Goal: Task Accomplishment & Management: Use online tool/utility

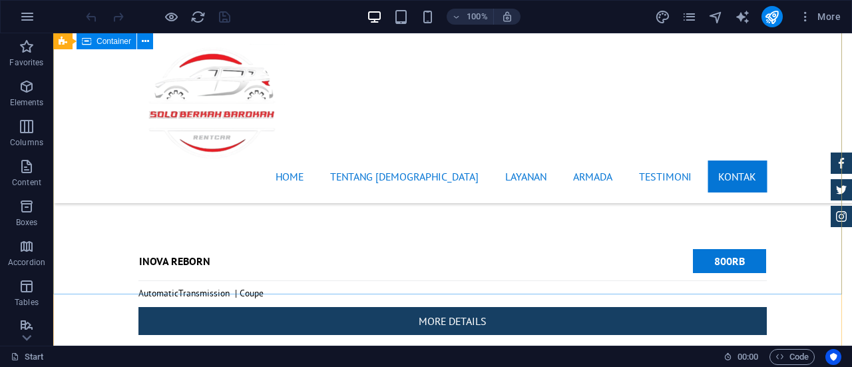
scroll to position [5404, 0]
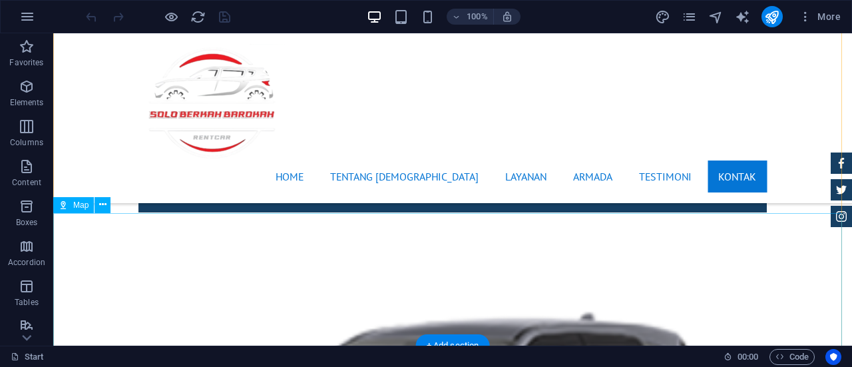
click at [61, 205] on icon at bounding box center [63, 205] width 9 height 16
click at [61, 205] on div "Drag here to replace the existing content. Press “Ctrl” if you want to create a…" at bounding box center [452, 189] width 799 height 312
select select "1"
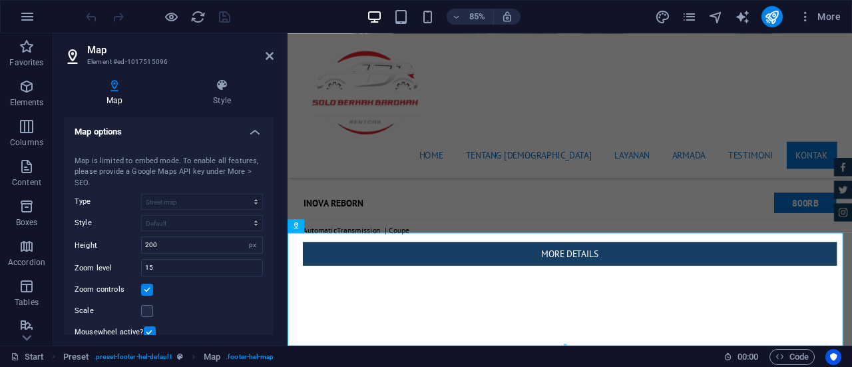
scroll to position [0, 0]
click at [226, 86] on icon at bounding box center [221, 85] width 103 height 13
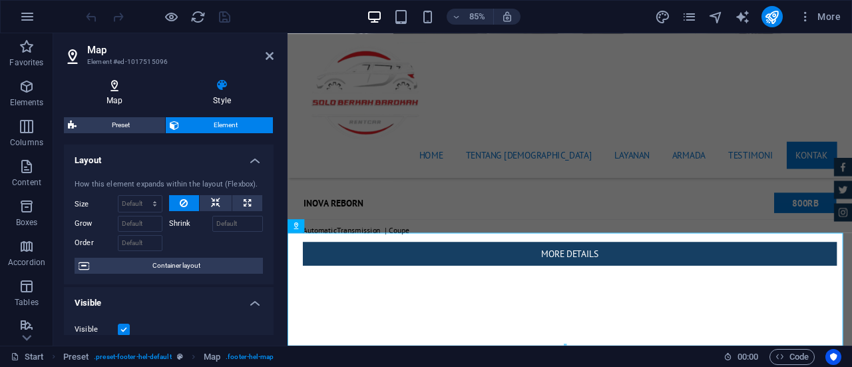
click at [118, 92] on h4 "Map" at bounding box center [117, 93] width 106 height 28
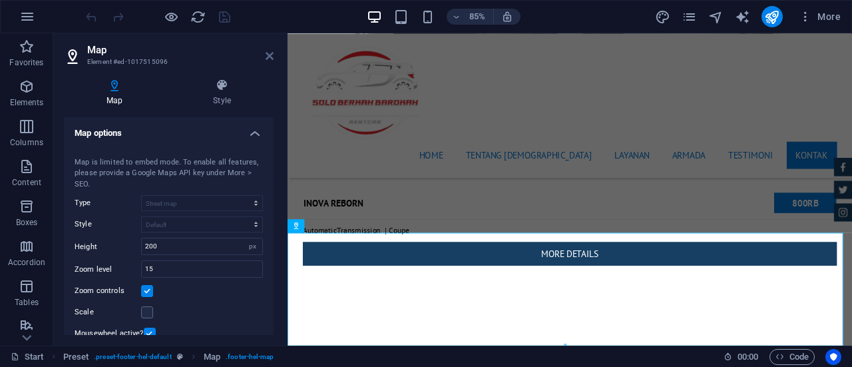
click at [270, 55] on icon at bounding box center [270, 56] width 8 height 11
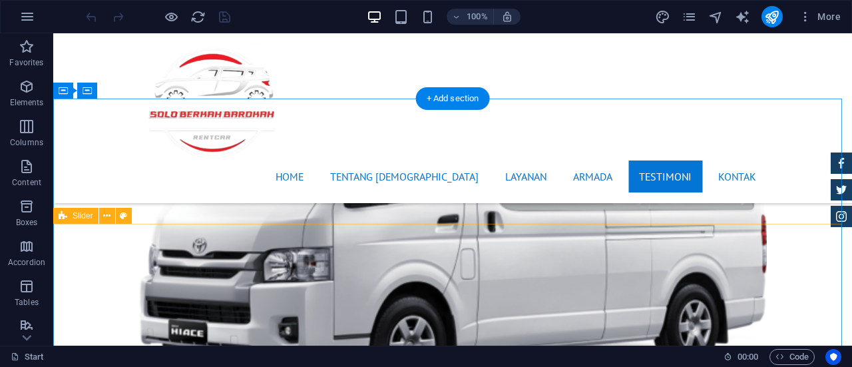
scroll to position [4607, 0]
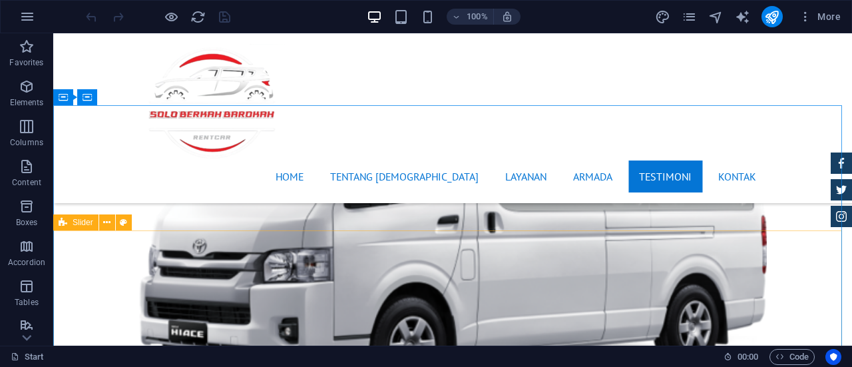
click at [81, 223] on span "Slider" at bounding box center [83, 222] width 21 height 8
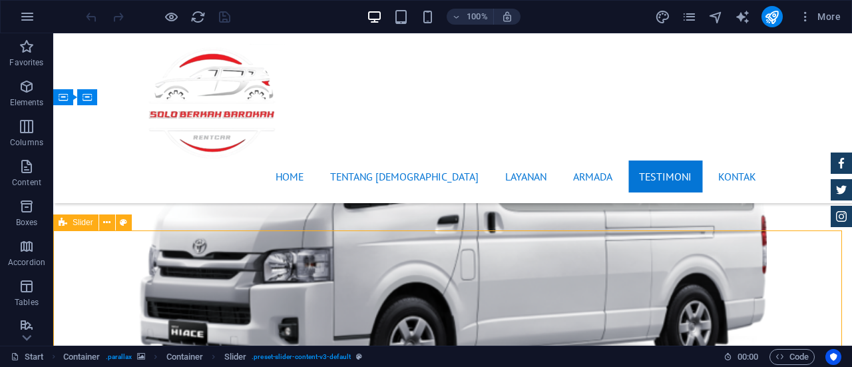
click at [81, 223] on span "Slider" at bounding box center [83, 222] width 21 height 8
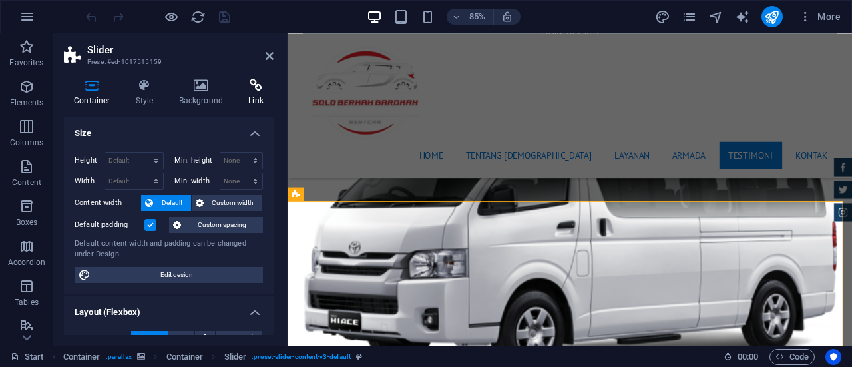
click at [253, 90] on icon at bounding box center [255, 85] width 35 height 13
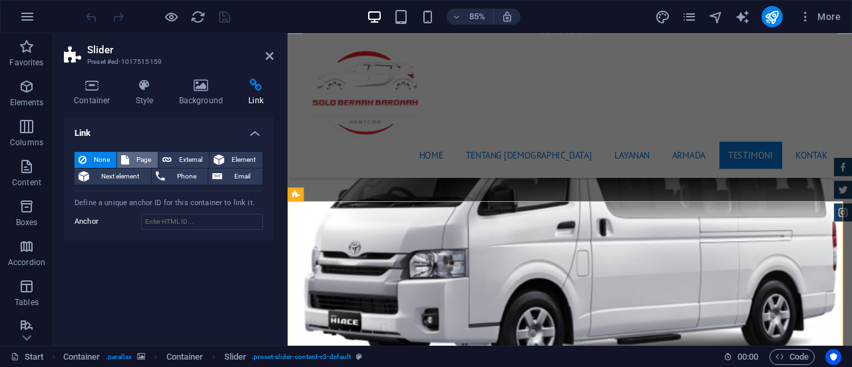
click at [142, 159] on span "Page" at bounding box center [143, 160] width 21 height 16
select select
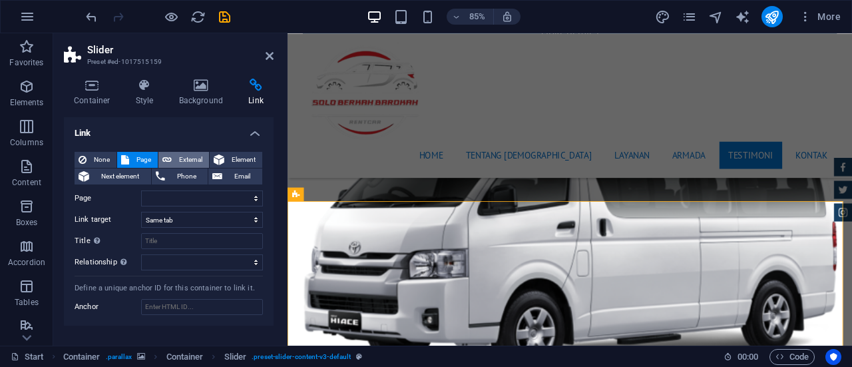
click at [194, 152] on span "External" at bounding box center [190, 160] width 29 height 16
select select "blank"
click at [270, 54] on icon at bounding box center [270, 56] width 8 height 11
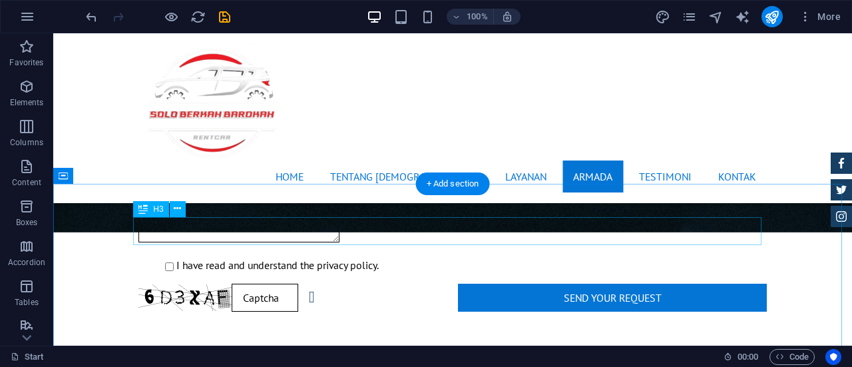
scroll to position [1959, 0]
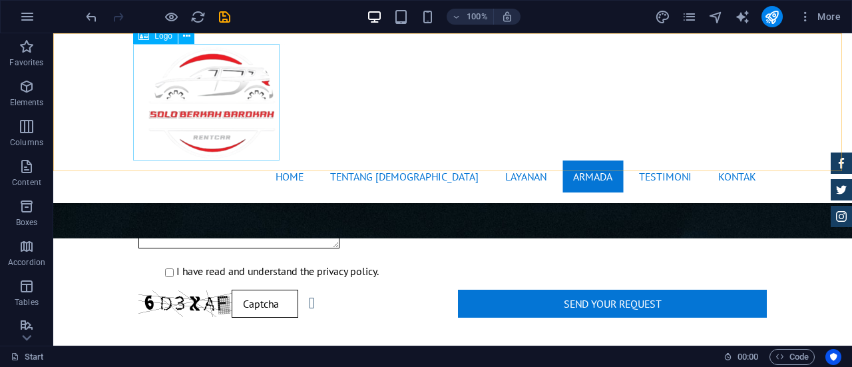
click at [232, 93] on div at bounding box center [452, 102] width 628 height 116
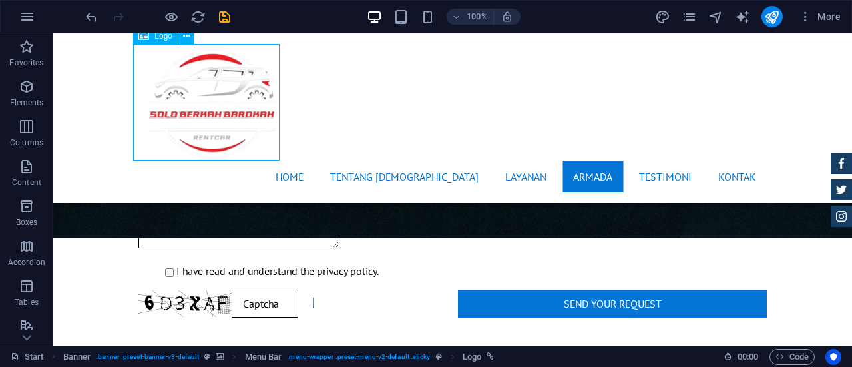
click at [232, 93] on div at bounding box center [452, 102] width 628 height 116
select select "px"
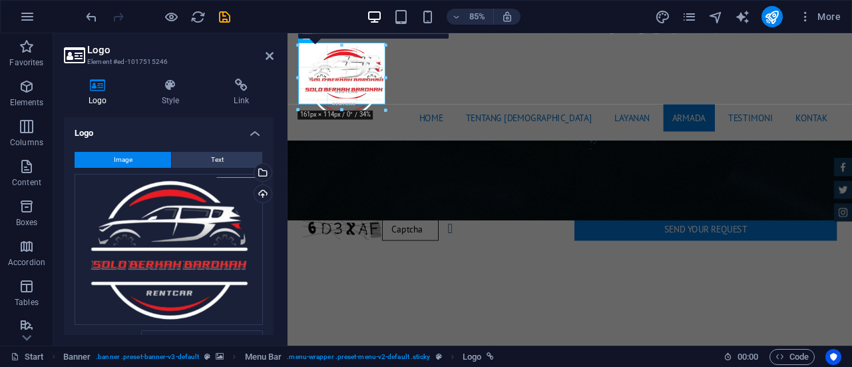
drag, startPoint x: 421, startPoint y: 140, endPoint x: 358, endPoint y: 97, distance: 77.0
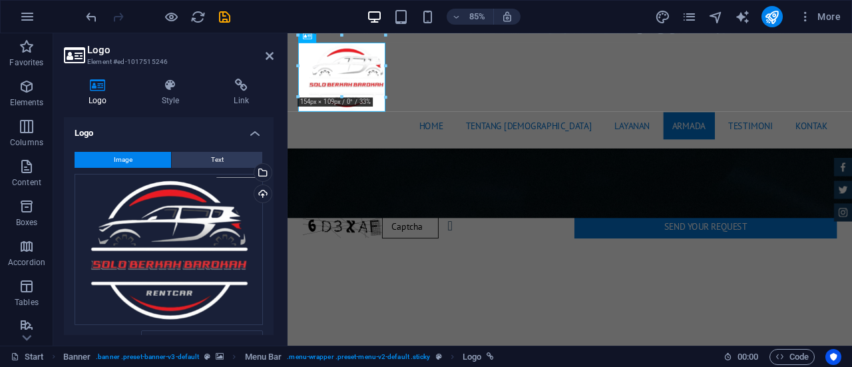
scroll to position [1925, 0]
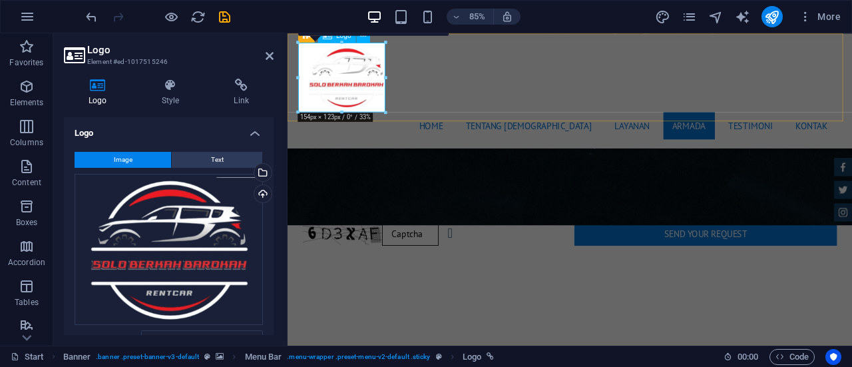
drag, startPoint x: 671, startPoint y: 144, endPoint x: 360, endPoint y: 97, distance: 314.3
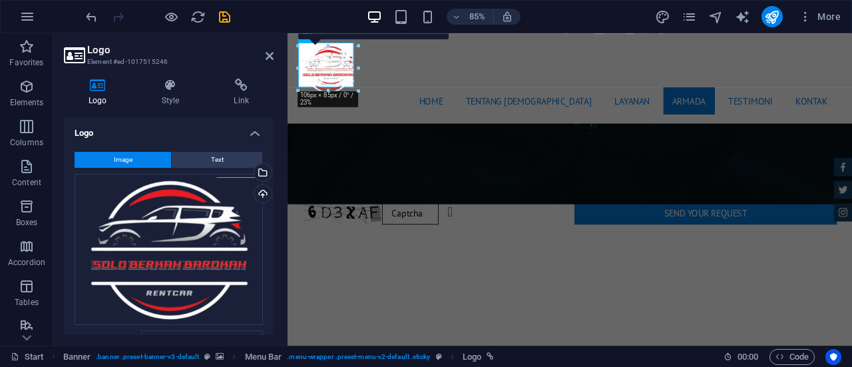
drag, startPoint x: 385, startPoint y: 110, endPoint x: 346, endPoint y: 85, distance: 45.8
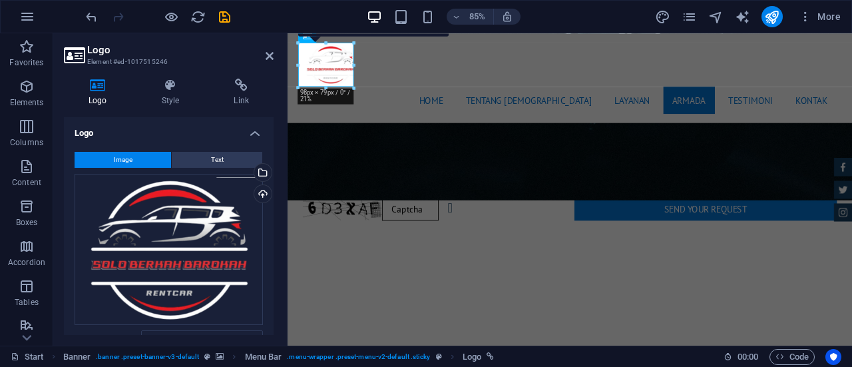
scroll to position [1895, 0]
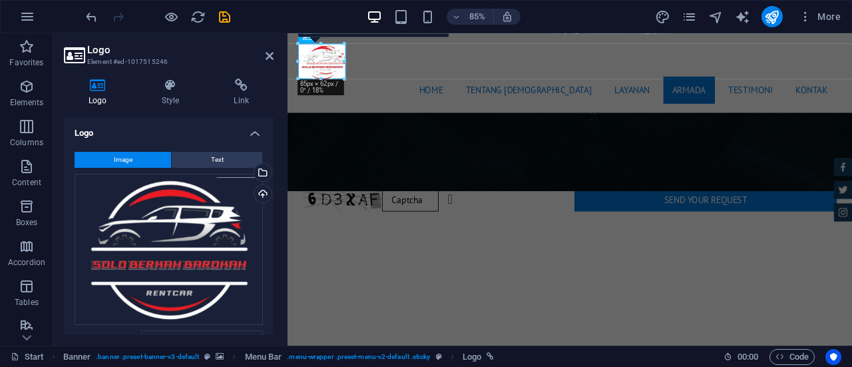
drag, startPoint x: 353, startPoint y: 86, endPoint x: 333, endPoint y: 74, distance: 23.3
type input "81"
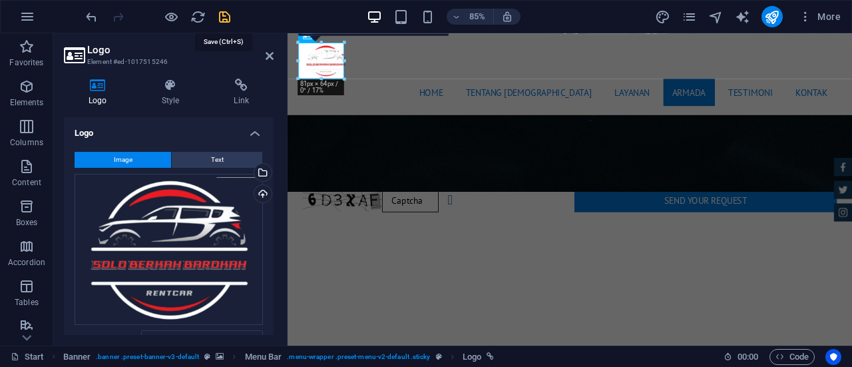
click at [224, 15] on icon "save" at bounding box center [224, 16] width 15 height 15
checkbox input "false"
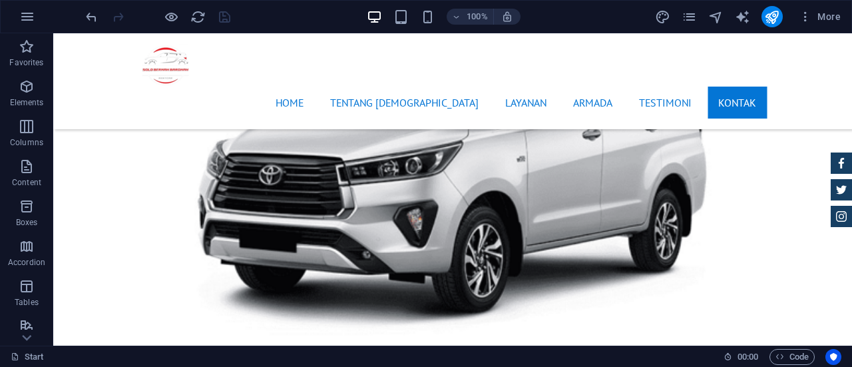
scroll to position [5331, 0]
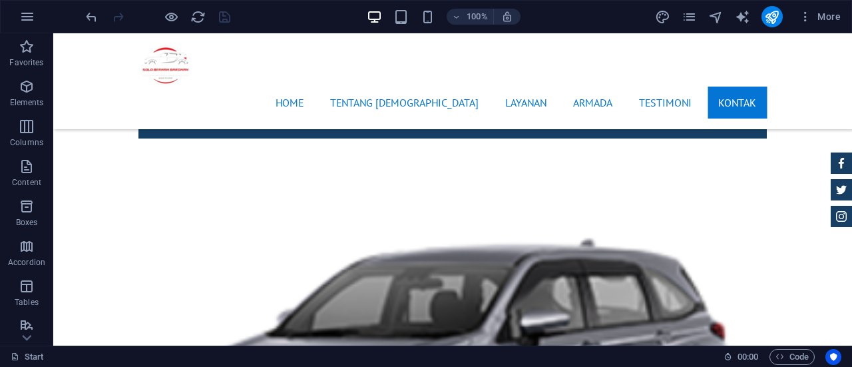
drag, startPoint x: 847, startPoint y: 131, endPoint x: 895, endPoint y: 399, distance: 271.8
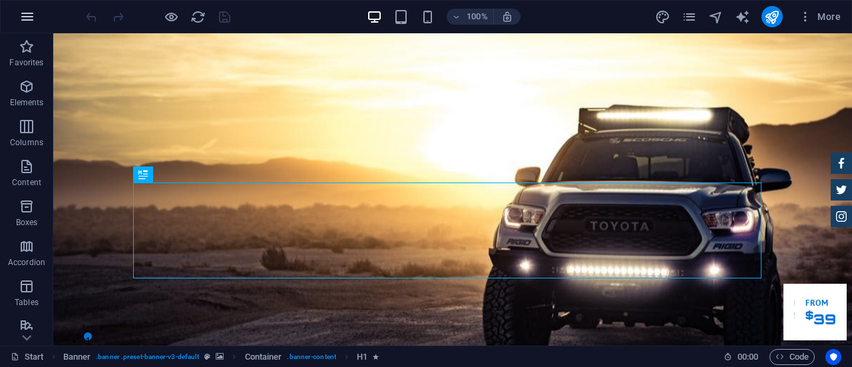
click at [25, 15] on icon "button" at bounding box center [27, 17] width 16 height 16
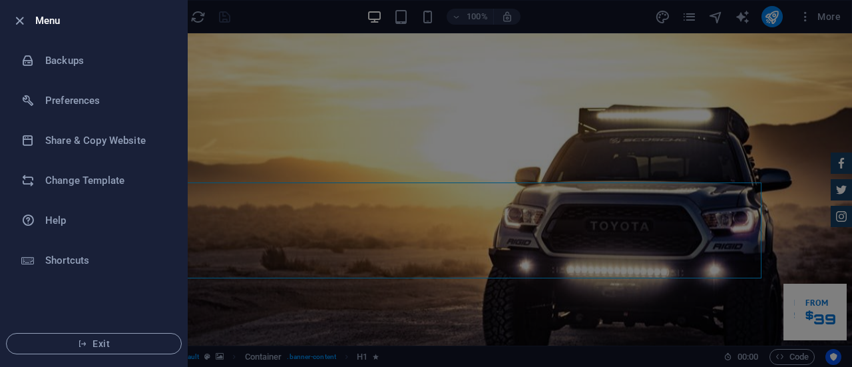
click at [570, 12] on div at bounding box center [426, 183] width 852 height 367
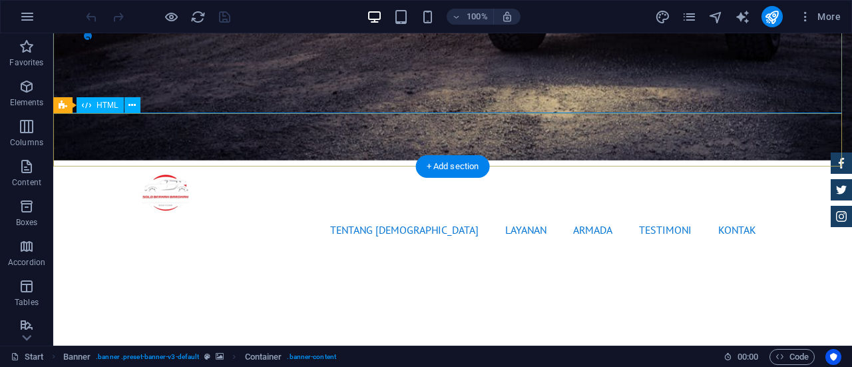
scroll to position [327, 0]
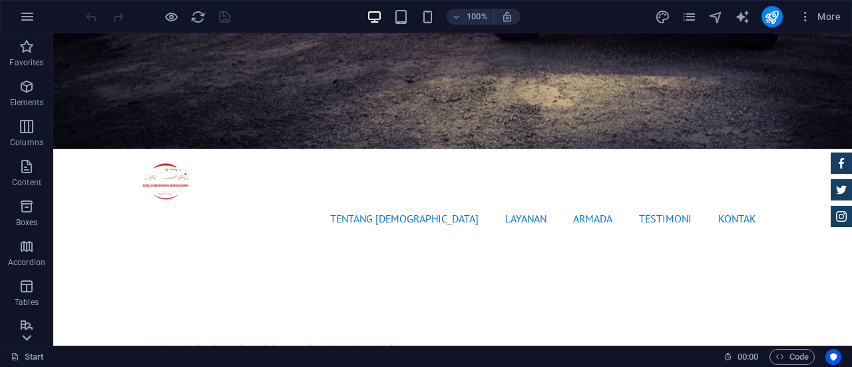
click at [28, 336] on icon at bounding box center [26, 337] width 19 height 19
click at [29, 90] on icon "button" at bounding box center [27, 87] width 16 height 16
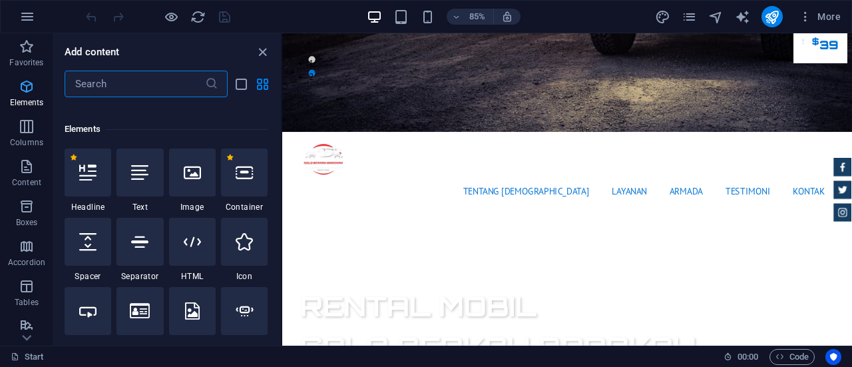
scroll to position [142, 0]
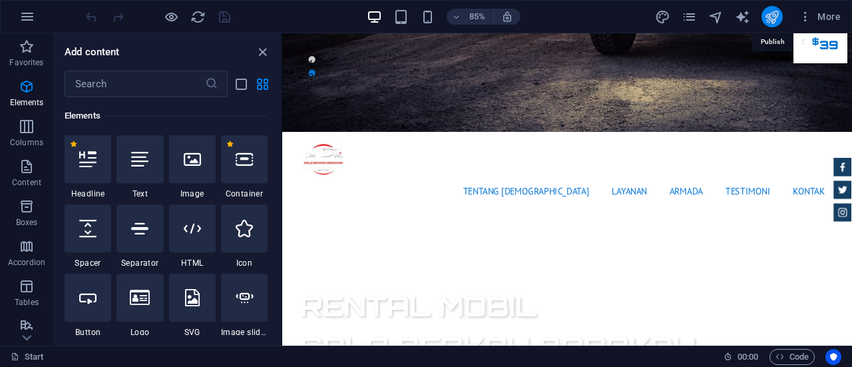
click at [775, 23] on icon "publish" at bounding box center [771, 16] width 15 height 15
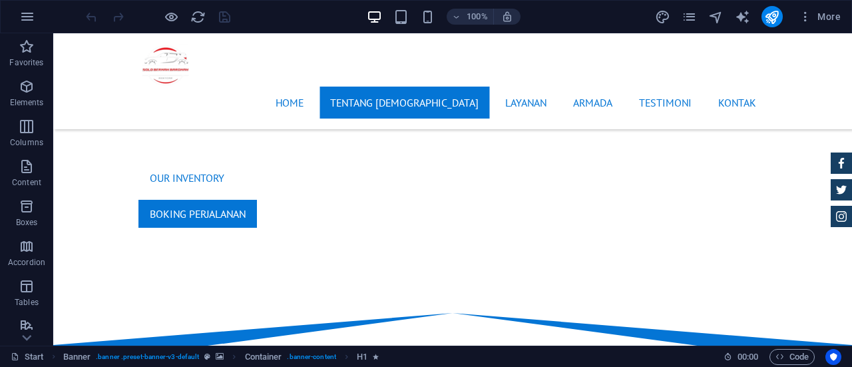
scroll to position [591, 0]
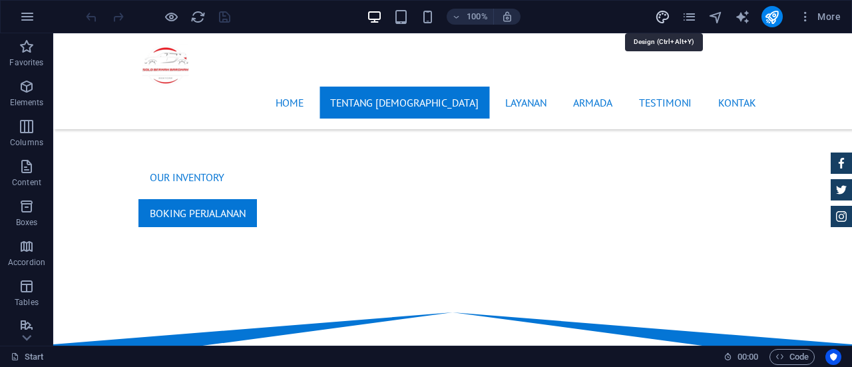
click at [661, 13] on icon "design" at bounding box center [662, 16] width 15 height 15
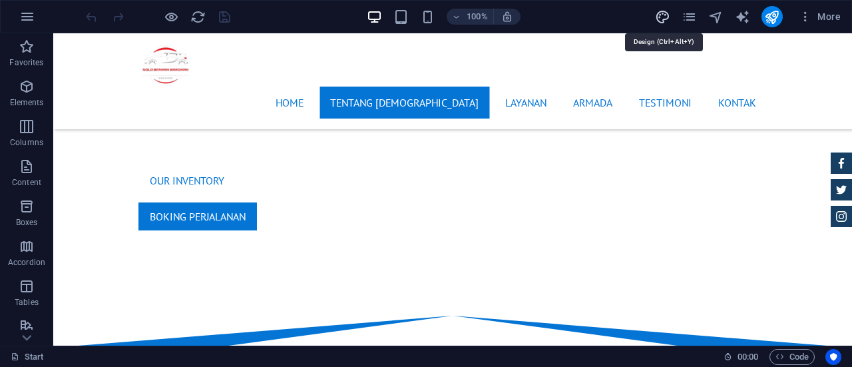
select select "px"
select select "400"
select select "px"
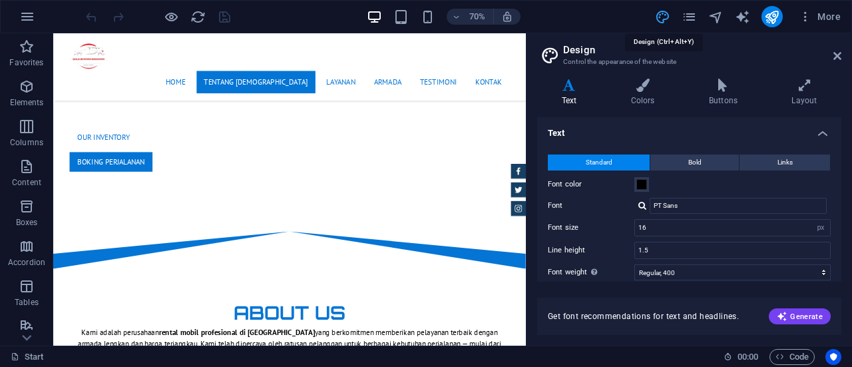
scroll to position [594, 0]
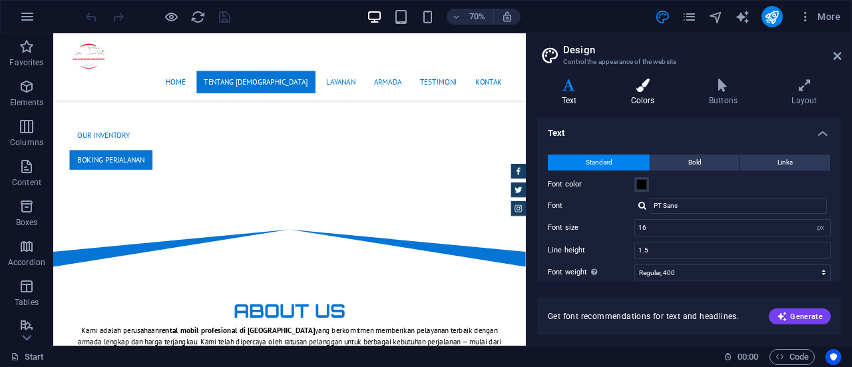
click at [656, 83] on icon at bounding box center [642, 85] width 73 height 13
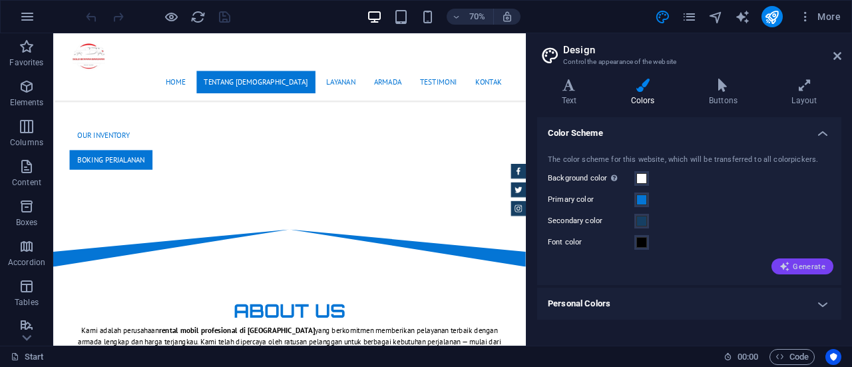
click at [796, 264] on span "Generate" at bounding box center [802, 266] width 46 height 11
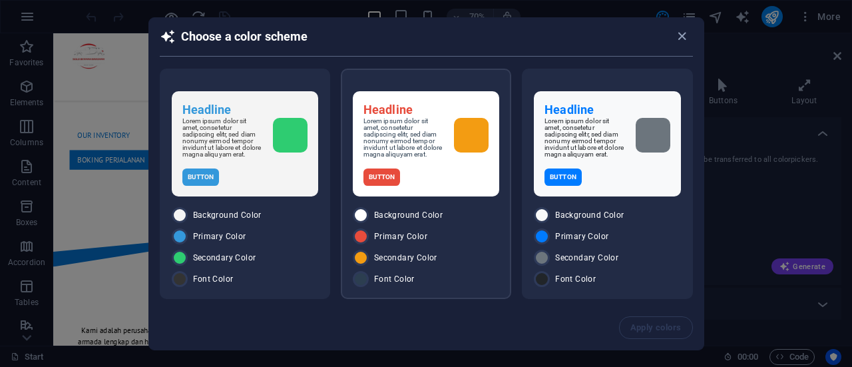
click at [423, 254] on div "Background Color Primary Color Secondary Color Font Color" at bounding box center [426, 247] width 146 height 80
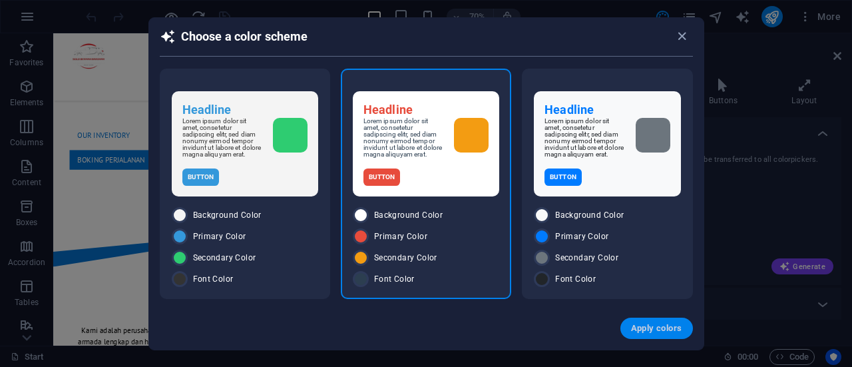
click at [655, 323] on span "Apply colors" at bounding box center [656, 328] width 51 height 11
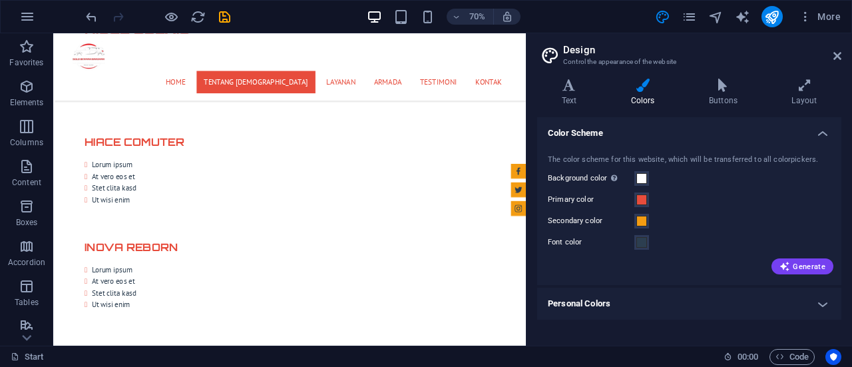
scroll to position [0, 0]
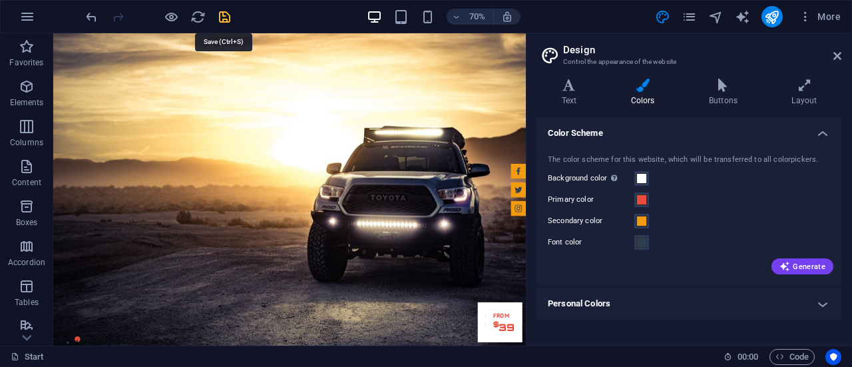
click at [225, 19] on icon "save" at bounding box center [224, 16] width 15 height 15
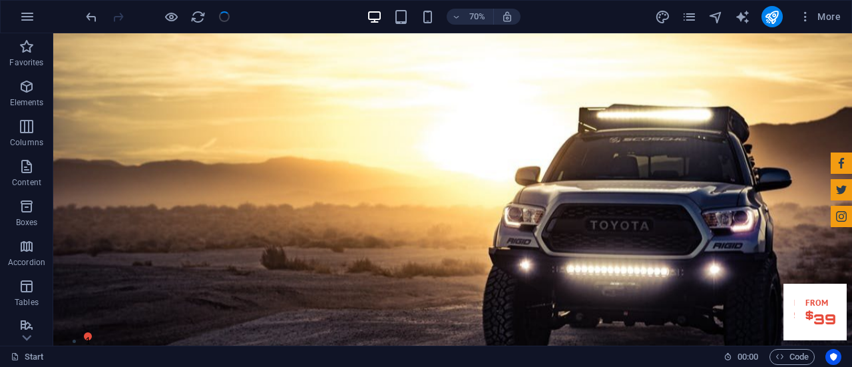
checkbox input "false"
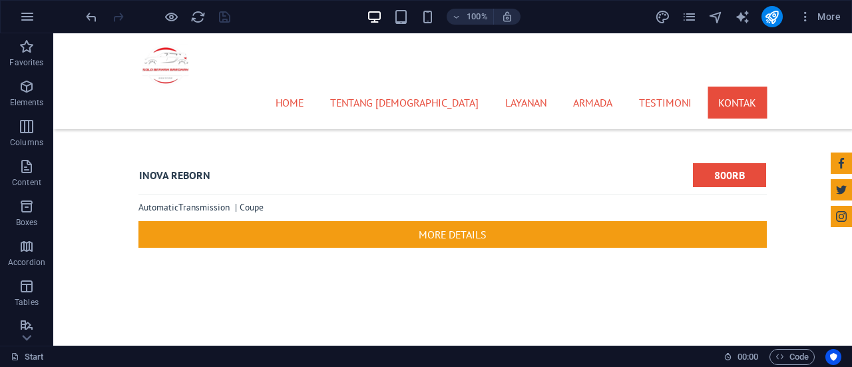
scroll to position [5325, 0]
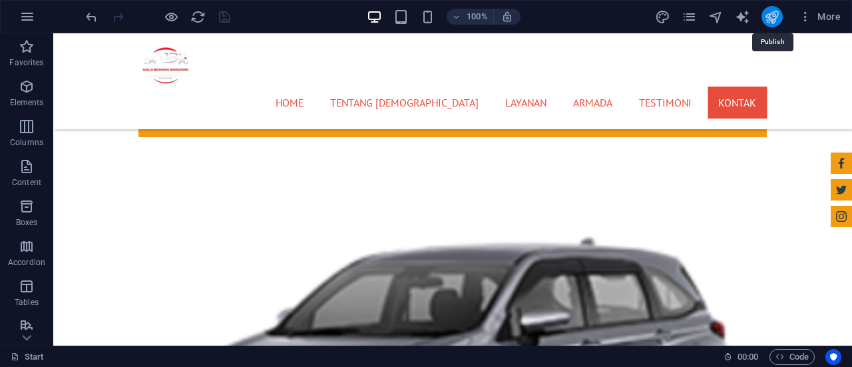
click at [771, 19] on icon "publish" at bounding box center [771, 16] width 15 height 15
